Goal: Navigation & Orientation: Find specific page/section

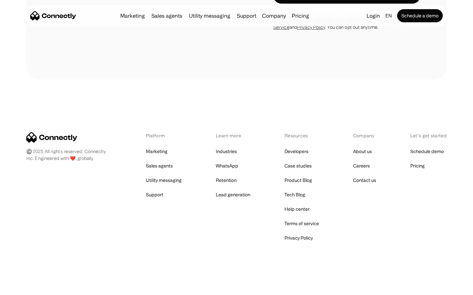
scroll to position [2004, 0]
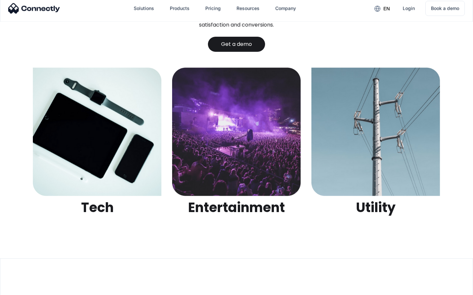
scroll to position [2070, 0]
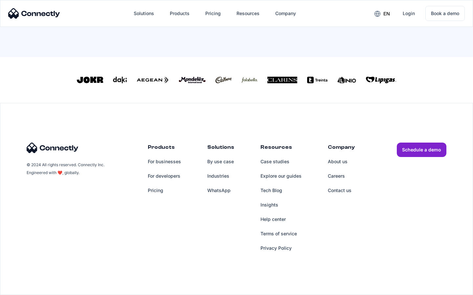
scroll to position [288, 0]
